Goal: Task Accomplishment & Management: Check status

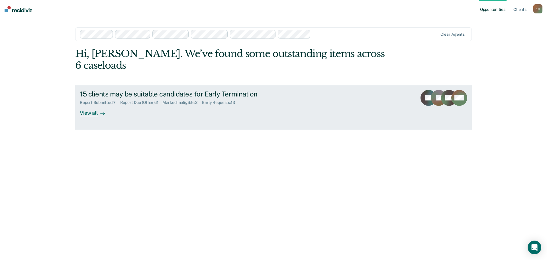
click at [92, 105] on div "View all" at bounding box center [96, 110] width 32 height 11
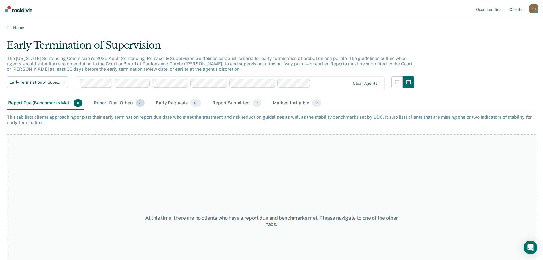
click at [112, 105] on div "Report Due (Other) 2" at bounding box center [119, 103] width 53 height 13
